Goal: Check status: Check status

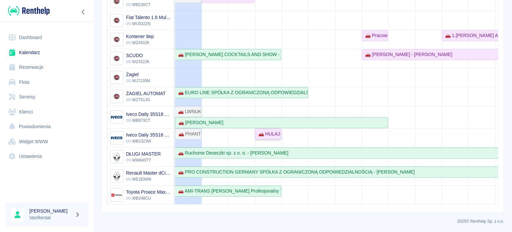
click at [275, 130] on div "🚗 HULAJ-GO [PERSON_NAME] - [PERSON_NAME]" at bounding box center [268, 133] width 25 height 7
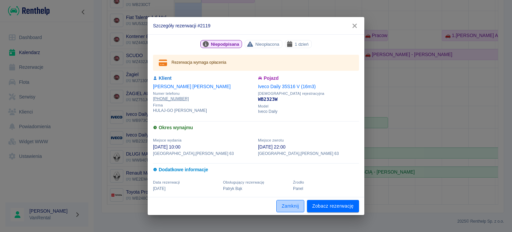
click at [289, 209] on button "Zamknij" at bounding box center [291, 206] width 28 height 12
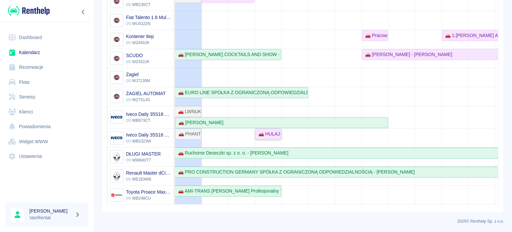
click at [267, 133] on link "🚗 HULAJ-GO [PERSON_NAME] - [PERSON_NAME]" at bounding box center [268, 133] width 26 height 11
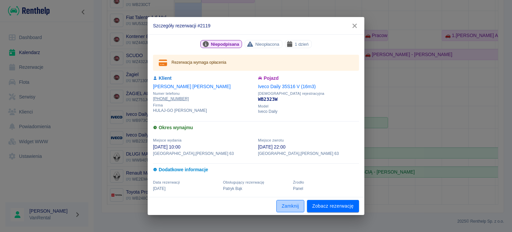
click at [287, 205] on button "Zamknij" at bounding box center [291, 206] width 28 height 12
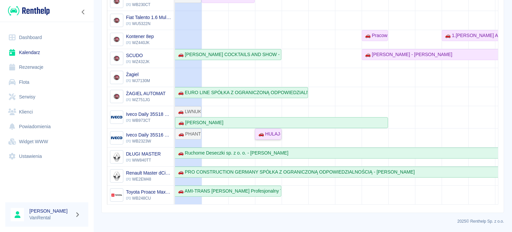
click at [268, 130] on div "🚗 HULAJ-GO [PERSON_NAME] - [PERSON_NAME]" at bounding box center [268, 133] width 25 height 7
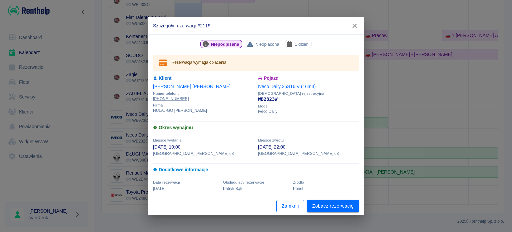
click at [283, 206] on button "Zamknij" at bounding box center [291, 206] width 28 height 12
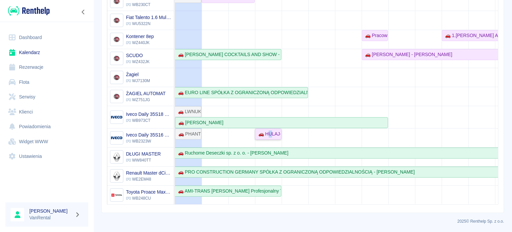
click at [270, 132] on div "🚗 HULAJ-GO [PERSON_NAME] - [PERSON_NAME]" at bounding box center [268, 133] width 25 height 7
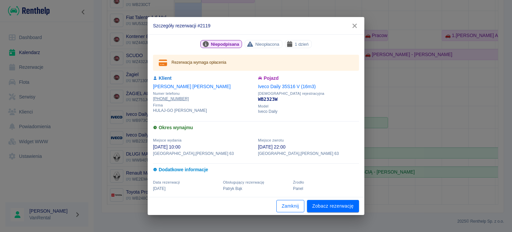
click at [291, 209] on button "Zamknij" at bounding box center [291, 206] width 28 height 12
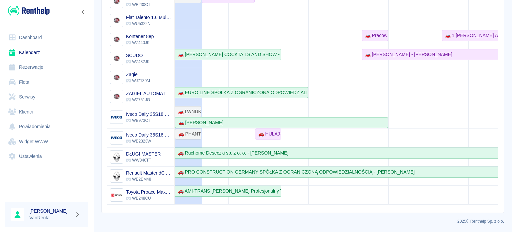
click at [267, 102] on td at bounding box center [268, 20] width 27 height 370
